Goal: Task Accomplishment & Management: Use online tool/utility

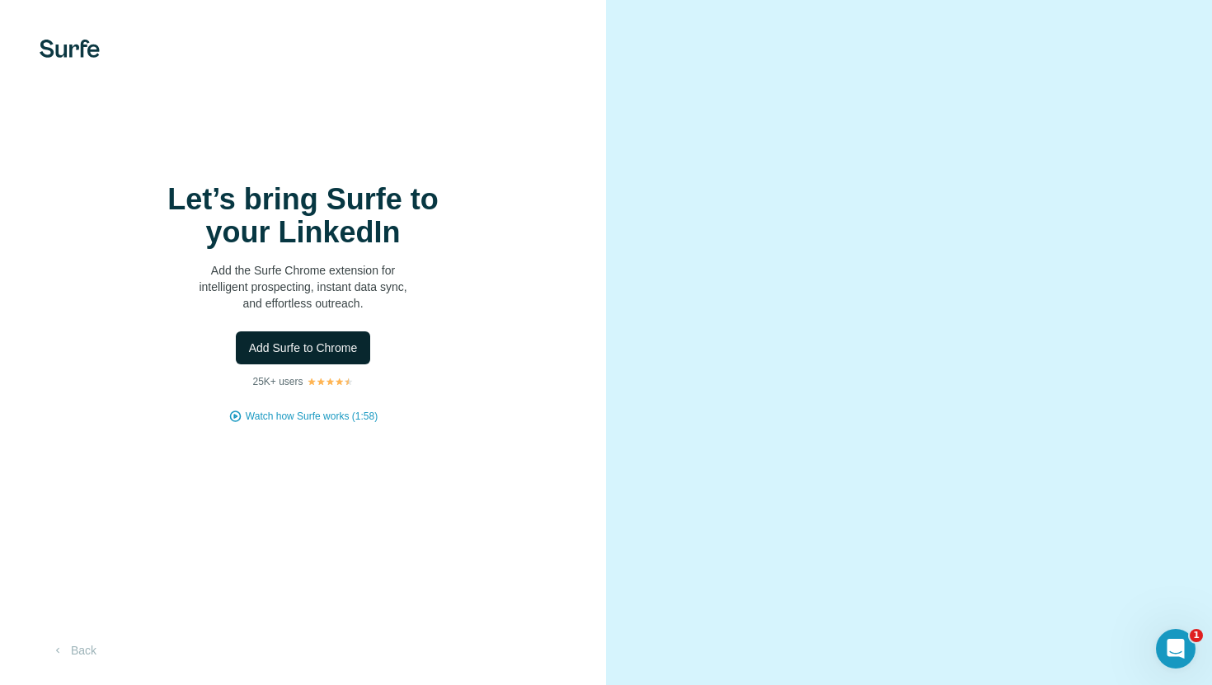
click at [357, 345] on span "Add Surfe to Chrome" at bounding box center [303, 348] width 109 height 16
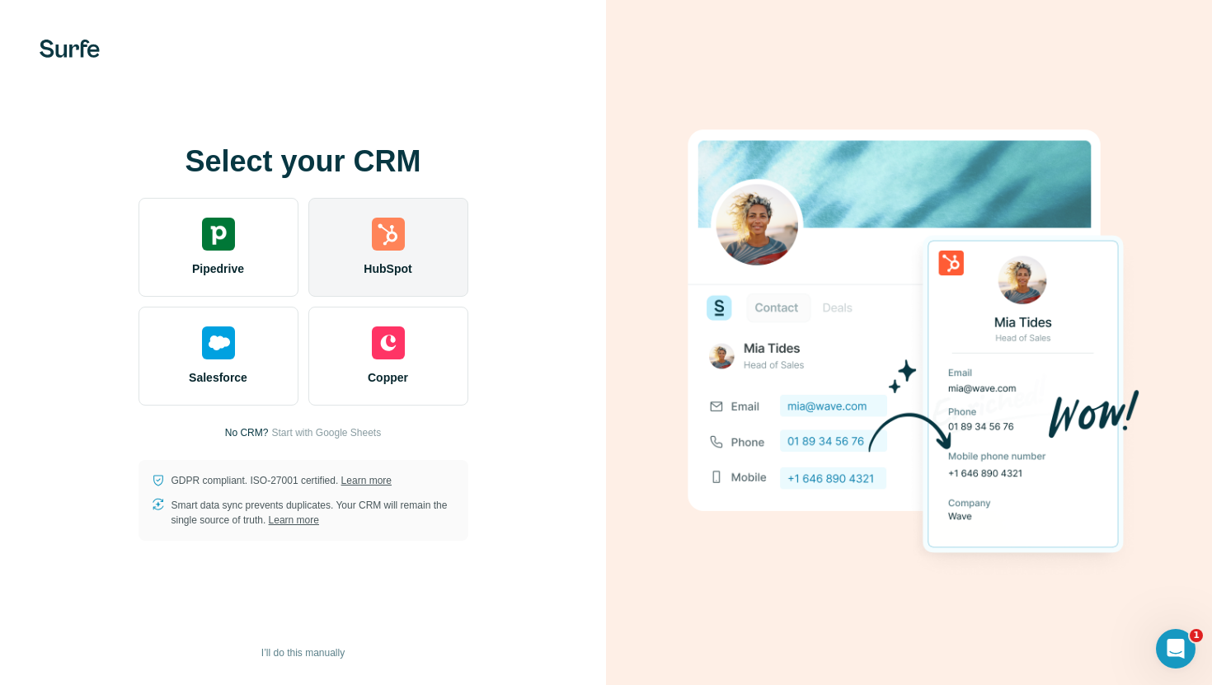
click at [386, 264] on span "HubSpot" at bounding box center [388, 269] width 48 height 16
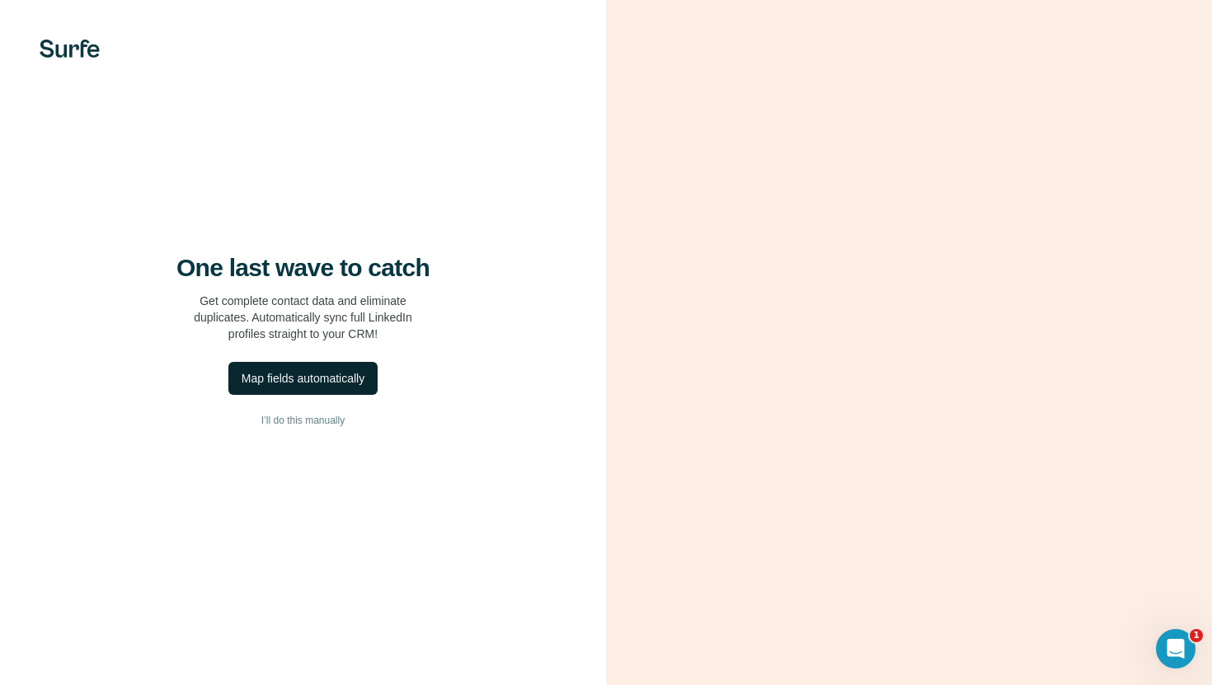
click at [370, 374] on button "Map fields automatically" at bounding box center [302, 378] width 149 height 33
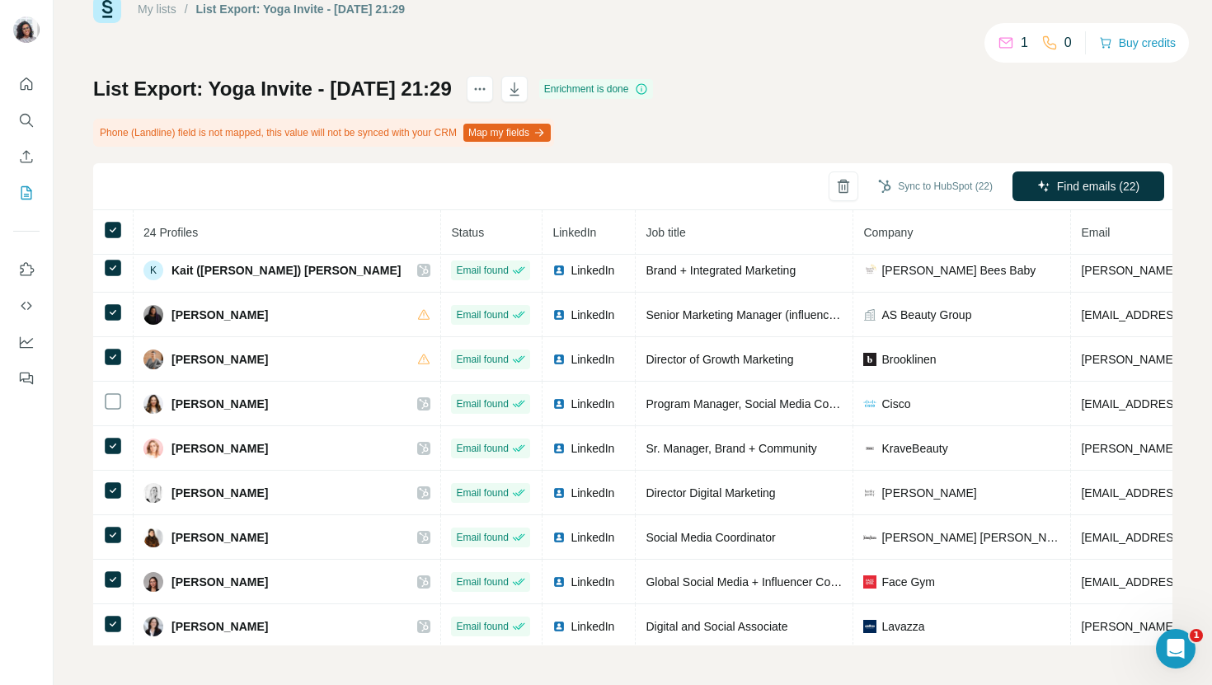
scroll to position [678, 0]
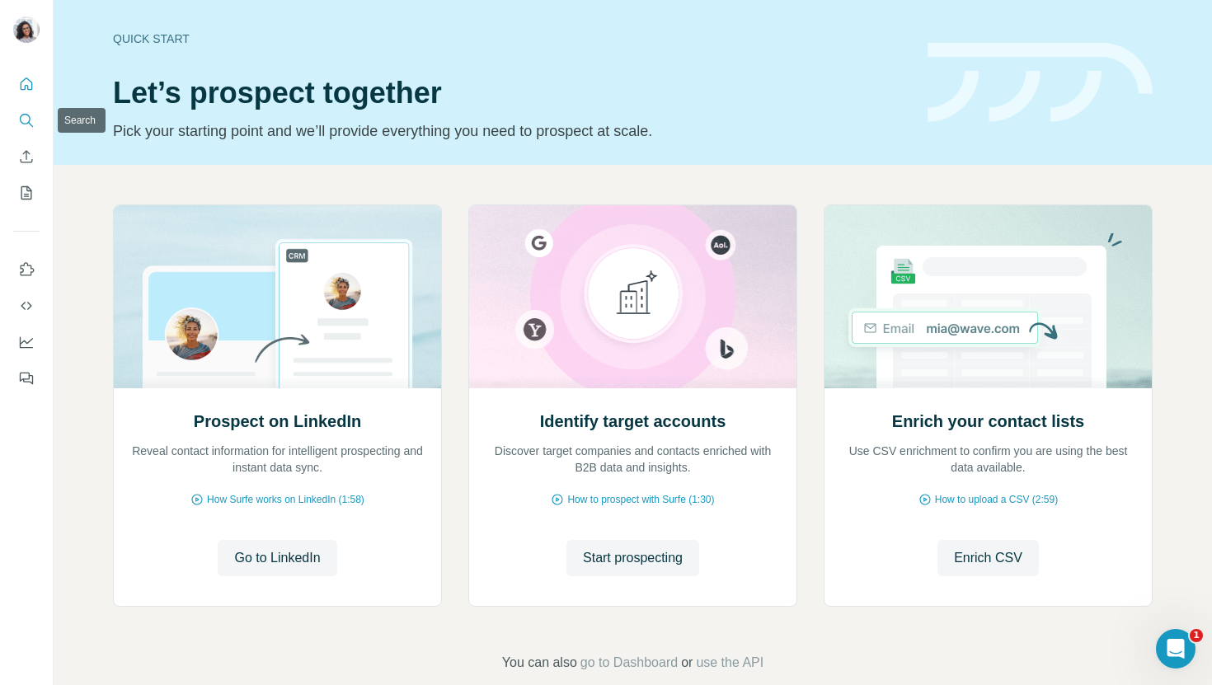
click at [26, 124] on icon "Search" at bounding box center [25, 119] width 11 height 11
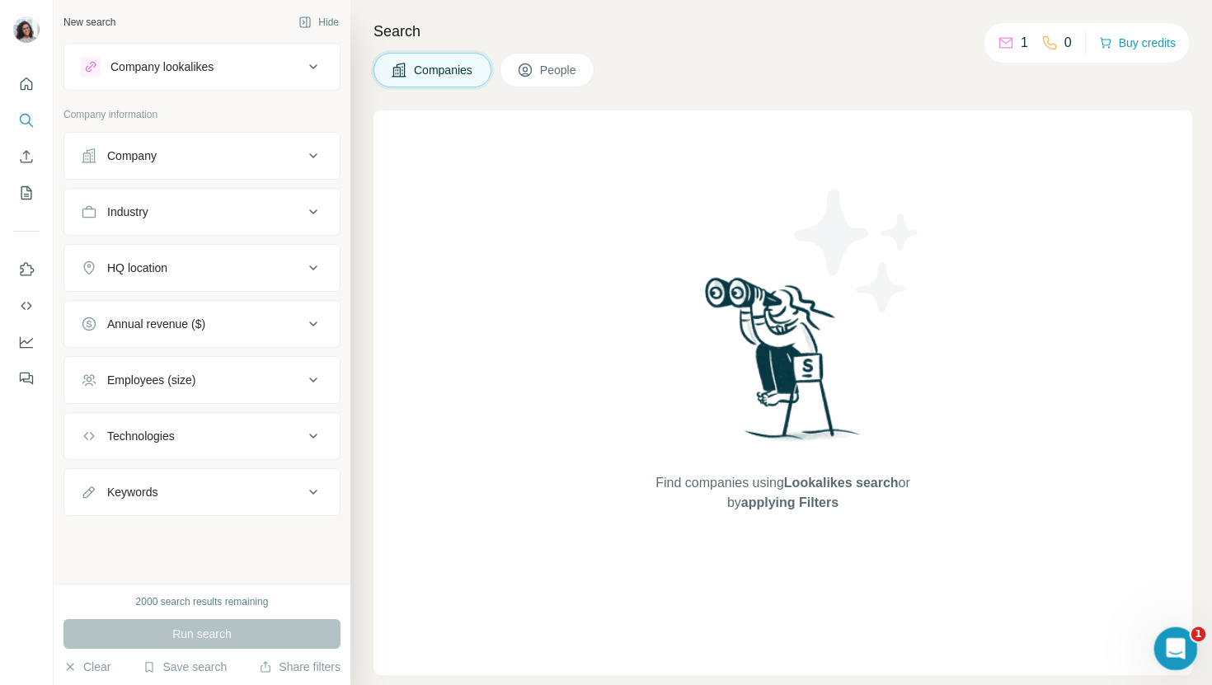
click at [1178, 645] on icon "Open Intercom Messenger" at bounding box center [1173, 646] width 27 height 27
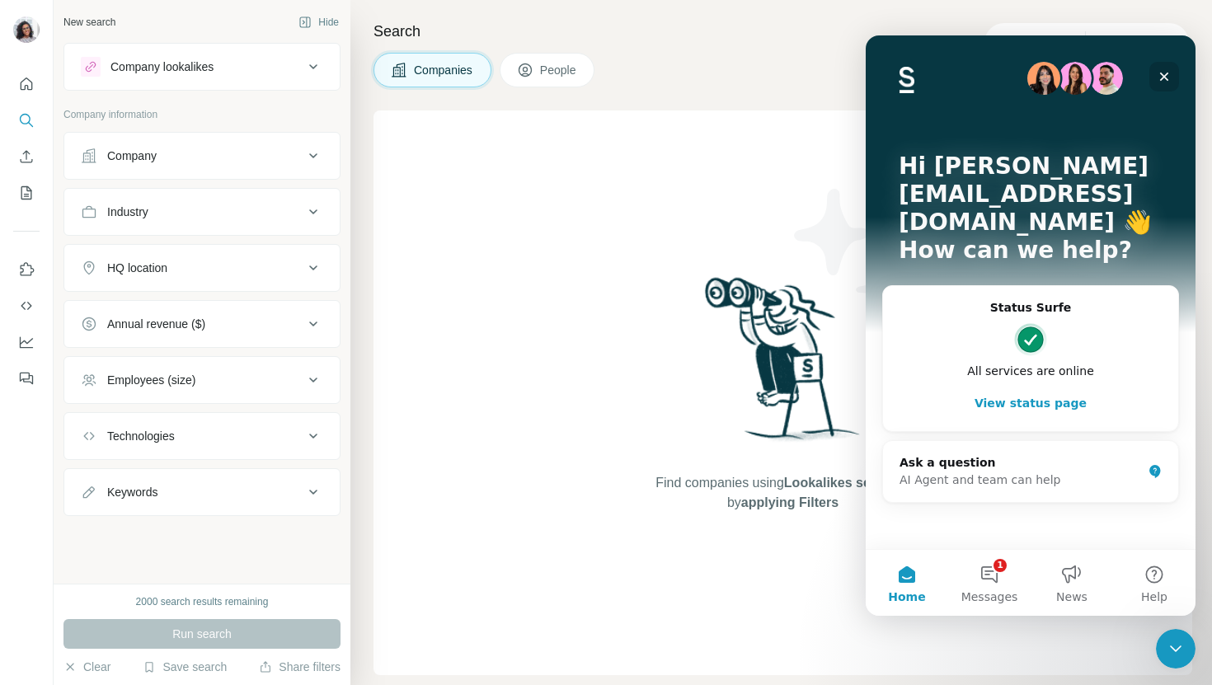
click at [1168, 74] on icon "Close" at bounding box center [1164, 76] width 13 height 13
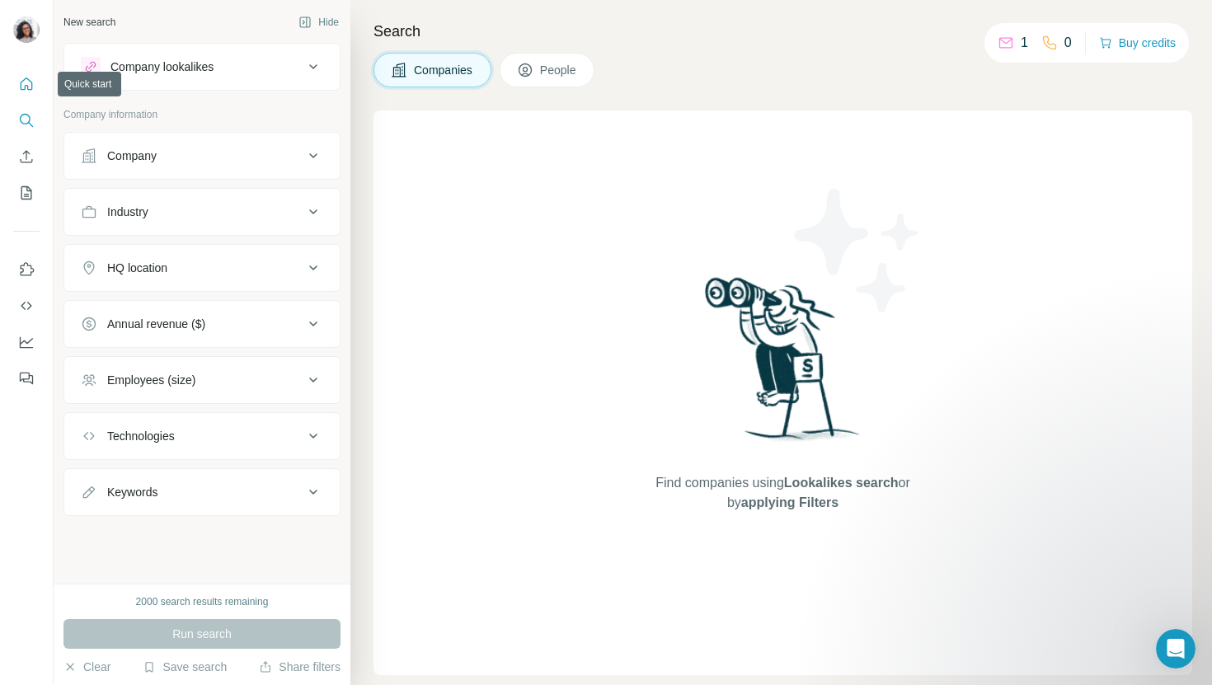
click at [31, 82] on icon "Quick start" at bounding box center [27, 84] width 12 height 12
